Goal: Information Seeking & Learning: Find specific fact

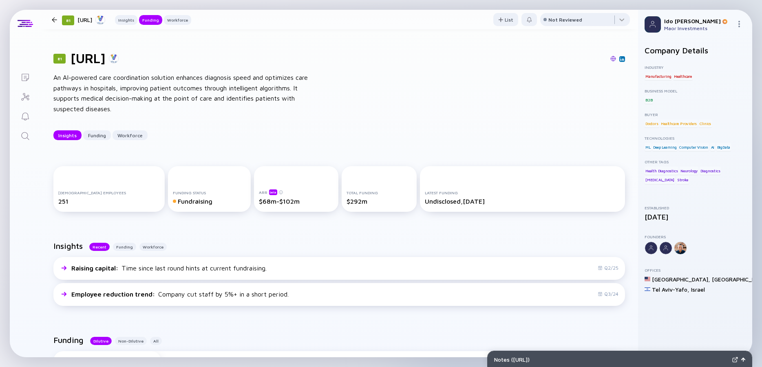
click at [28, 136] on icon "Search" at bounding box center [25, 136] width 8 height 8
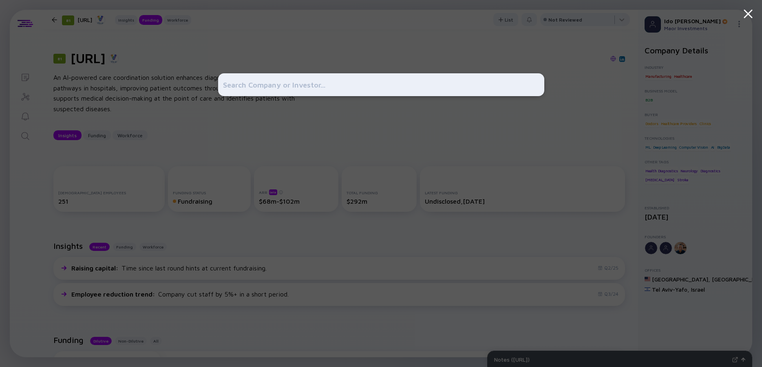
scroll to position [403, 0]
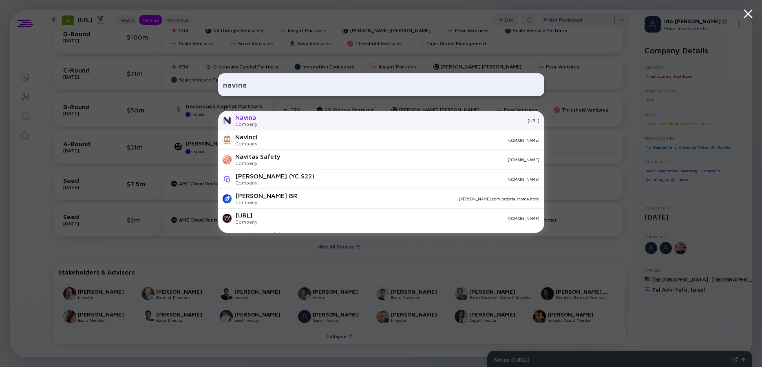
type input "navina"
click at [255, 115] on div "Navina" at bounding box center [246, 117] width 22 height 7
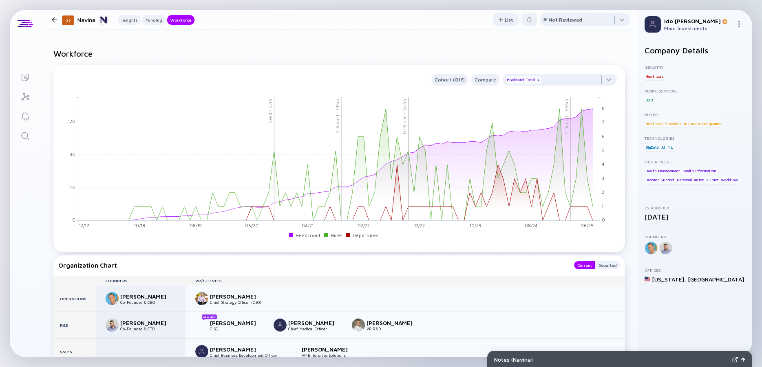
scroll to position [807, 0]
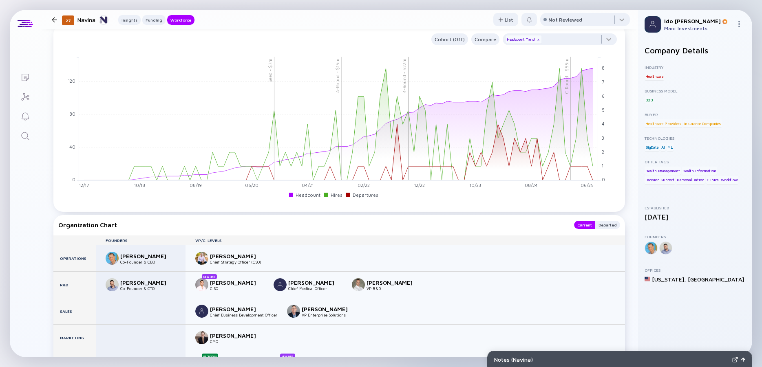
click at [24, 138] on icon "Search" at bounding box center [25, 136] width 10 height 10
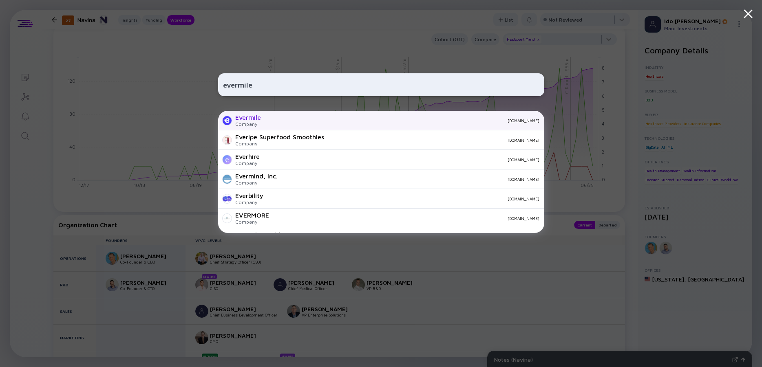
type input "evermile"
click at [249, 116] on div "Evermile" at bounding box center [248, 117] width 26 height 7
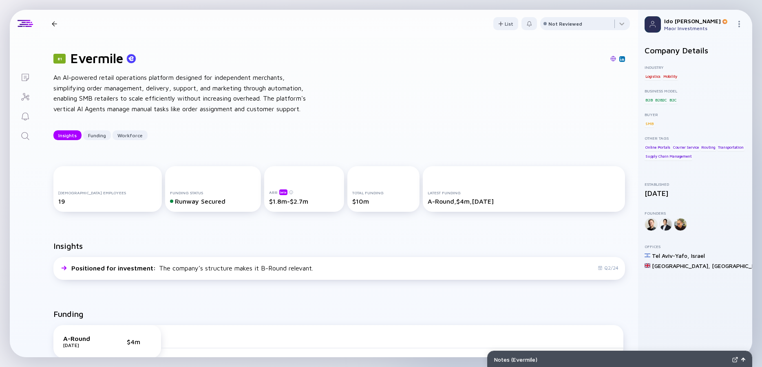
click at [173, 92] on div "An AI-powered retail operations platform designed for independent merchants, si…" at bounding box center [183, 94] width 261 height 42
click at [163, 92] on div "An AI-powered retail operations platform designed for independent merchants, si…" at bounding box center [183, 94] width 261 height 42
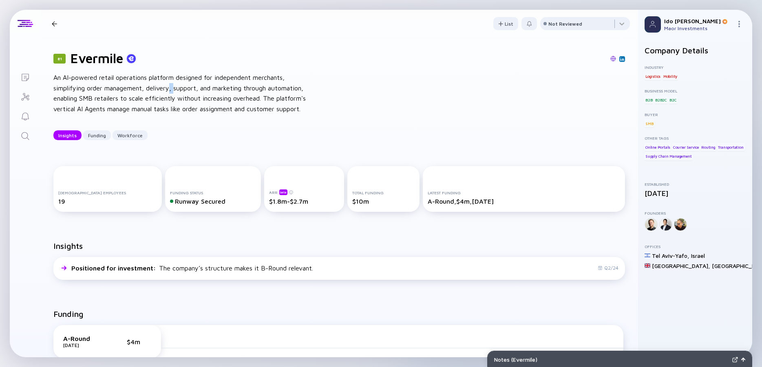
click at [163, 92] on div "An AI-powered retail operations platform designed for independent merchants, si…" at bounding box center [183, 94] width 261 height 42
click at [204, 95] on div "An AI-powered retail operations platform designed for independent merchants, si…" at bounding box center [183, 94] width 261 height 42
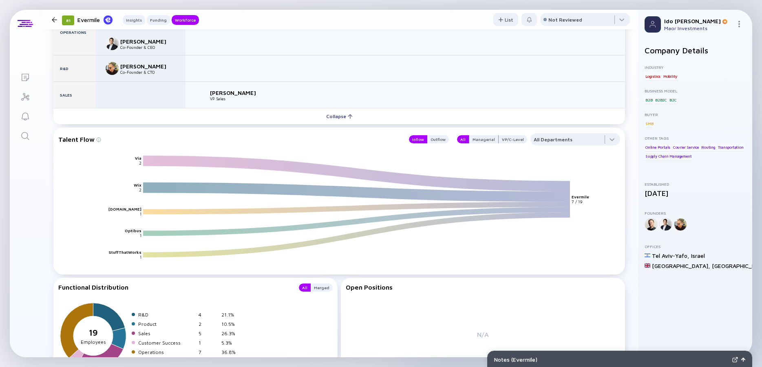
scroll to position [587, 0]
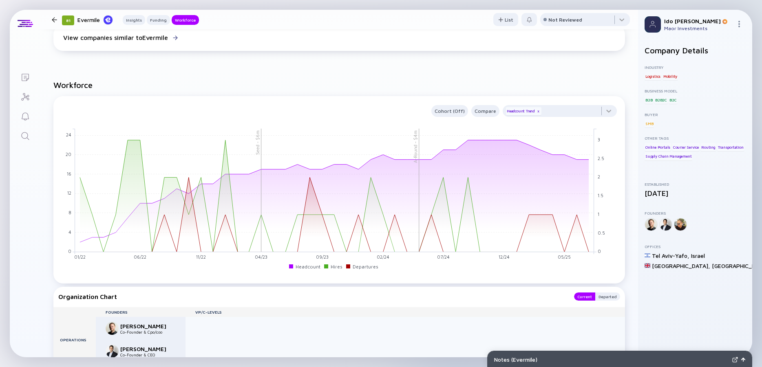
click at [26, 135] on icon "Search" at bounding box center [25, 136] width 10 height 10
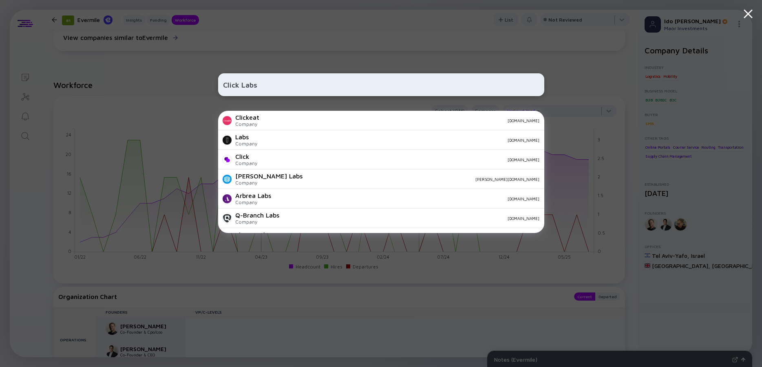
click at [244, 81] on input "Click Labs" at bounding box center [381, 84] width 316 height 15
click at [234, 84] on input "Click Labs" at bounding box center [381, 84] width 316 height 15
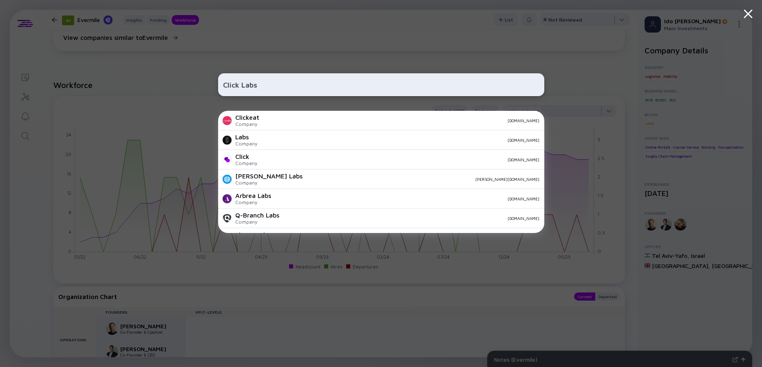
paste input "[DOMAIN_NAME]"
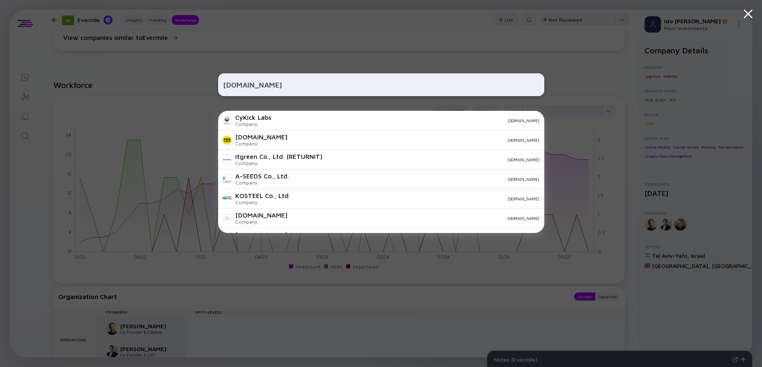
type input "[DOMAIN_NAME]"
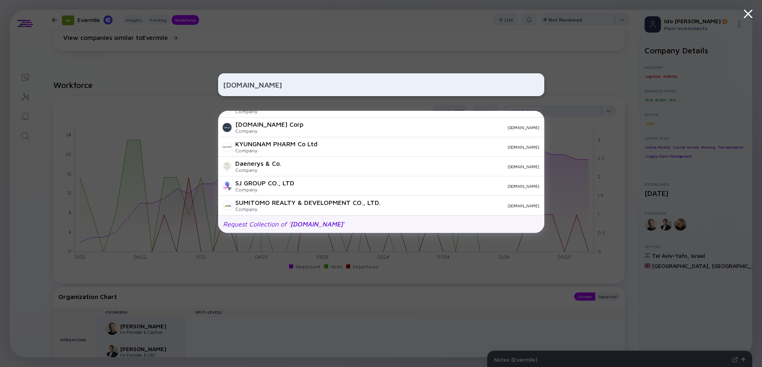
click at [282, 223] on div "Request Collection of ' [DOMAIN_NAME] '" at bounding box center [283, 223] width 121 height 7
